Goal: Information Seeking & Learning: Learn about a topic

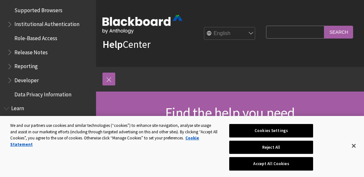
scroll to position [481, 0]
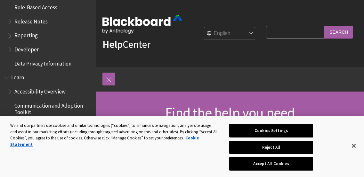
click at [283, 30] on input "Search Query" at bounding box center [295, 32] width 58 height 12
type input "email"
click at [325, 26] on input "Search" at bounding box center [339, 32] width 29 height 12
click at [356, 147] on button "Close" at bounding box center [354, 145] width 14 height 14
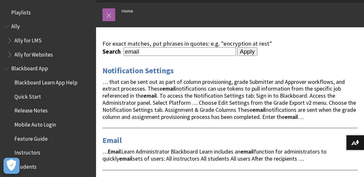
scroll to position [96, 0]
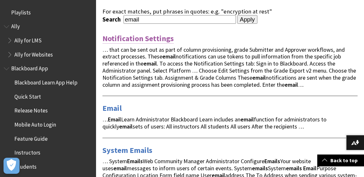
click at [139, 37] on link "Notification Settings" at bounding box center [138, 38] width 71 height 10
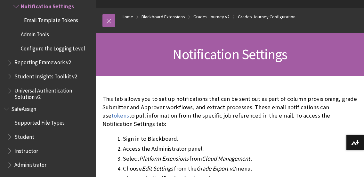
scroll to position [64, 0]
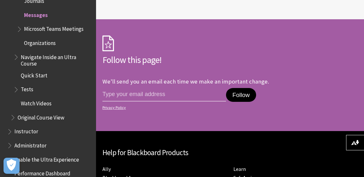
scroll to position [2120, 0]
